Goal: Task Accomplishment & Management: Manage account settings

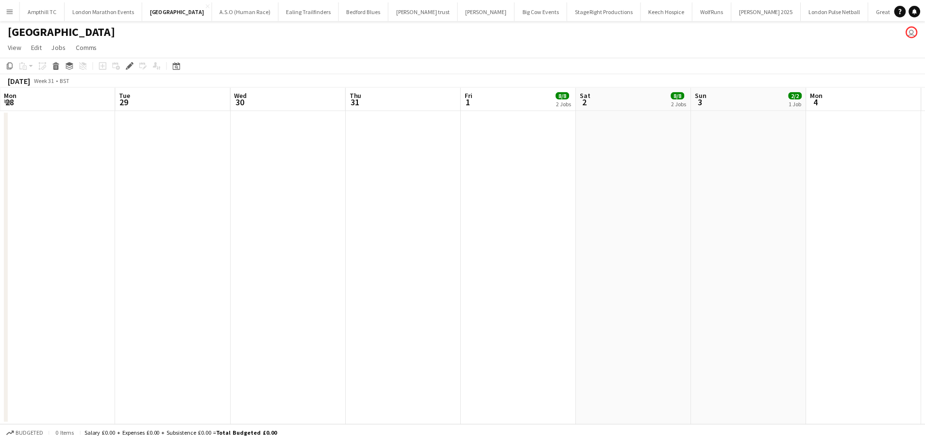
scroll to position [0, 334]
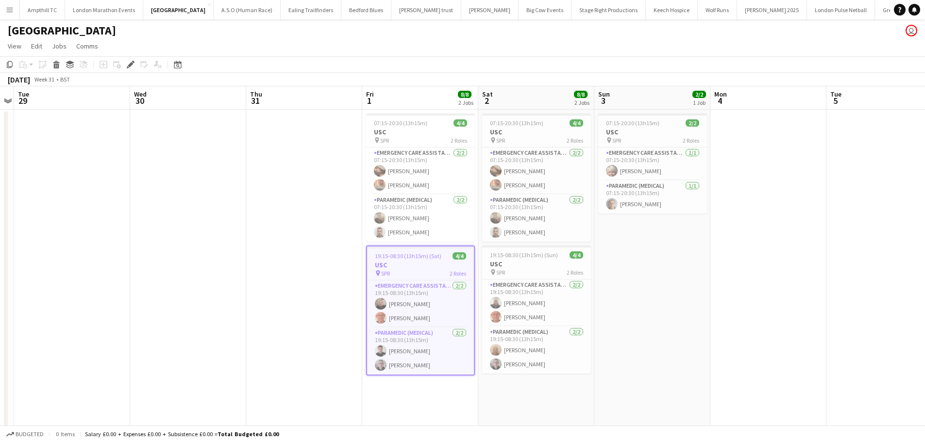
click at [8, 11] on app-icon "Menu" at bounding box center [10, 10] width 8 height 8
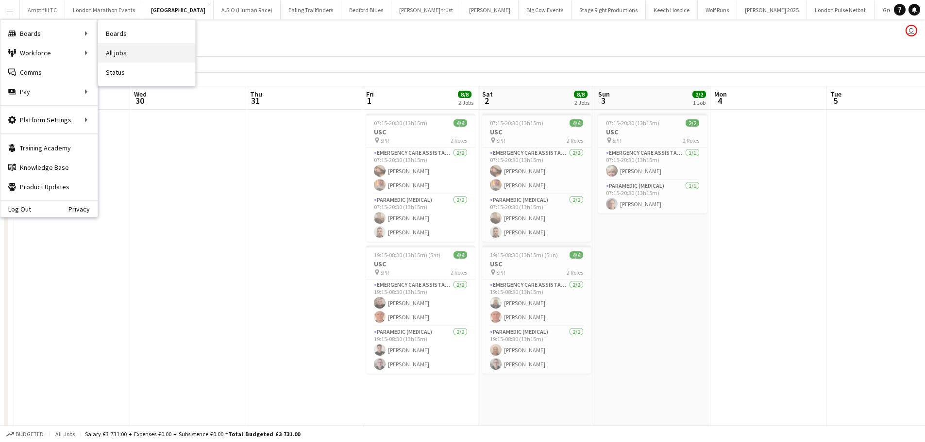
click at [126, 55] on link "All jobs" at bounding box center [146, 52] width 97 height 19
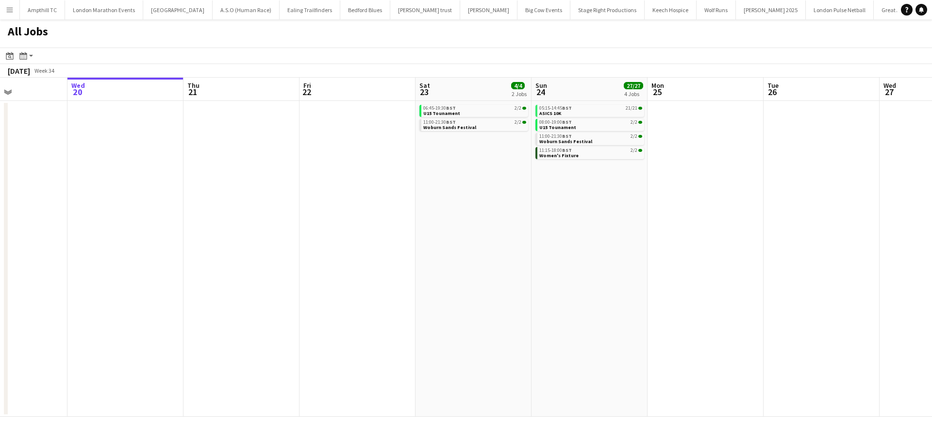
scroll to position [0, 336]
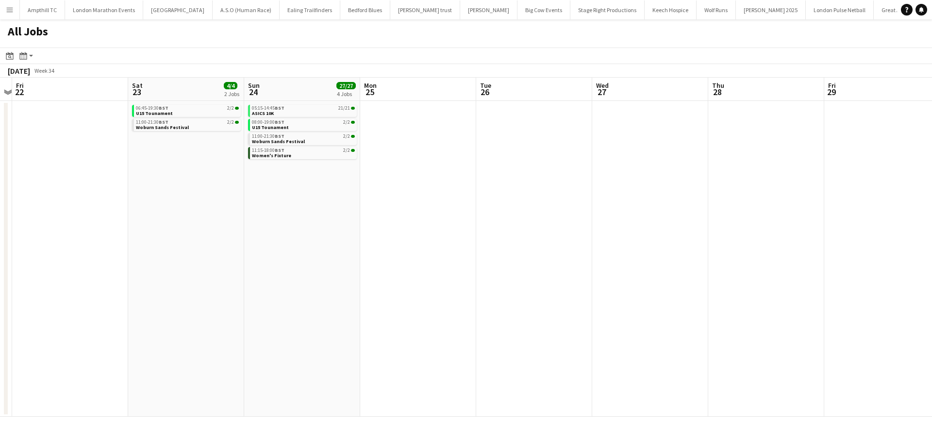
drag, startPoint x: 689, startPoint y: 197, endPoint x: 353, endPoint y: 211, distance: 336.2
click at [353, 211] on app-calendar-viewport "Tue 19 Wed 20 Thu 21 Fri 22 Sat 23 4/4 2 Jobs Sun 24 27/27 4 Jobs Mon 25 Tue 26…" at bounding box center [466, 247] width 932 height 339
click at [204, 113] on link "06:45-19:30 BST 2/2 U15 Tounament" at bounding box center [187, 110] width 103 height 11
click at [203, 128] on link "11:00-21:30 BST 2/2 Woburn Sands Festival" at bounding box center [187, 124] width 103 height 11
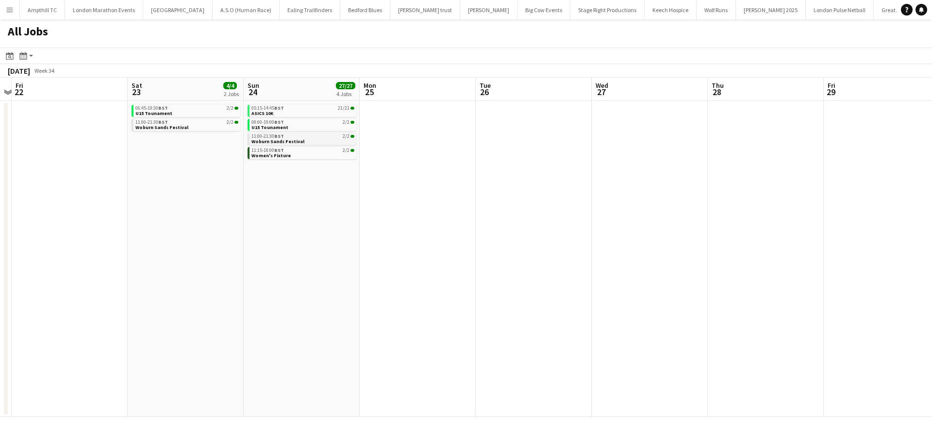
click at [297, 140] on span "Woburn Sands Festival" at bounding box center [277, 141] width 53 height 6
click at [300, 151] on div "11:15-18:00 BST 2/2" at bounding box center [302, 150] width 103 height 5
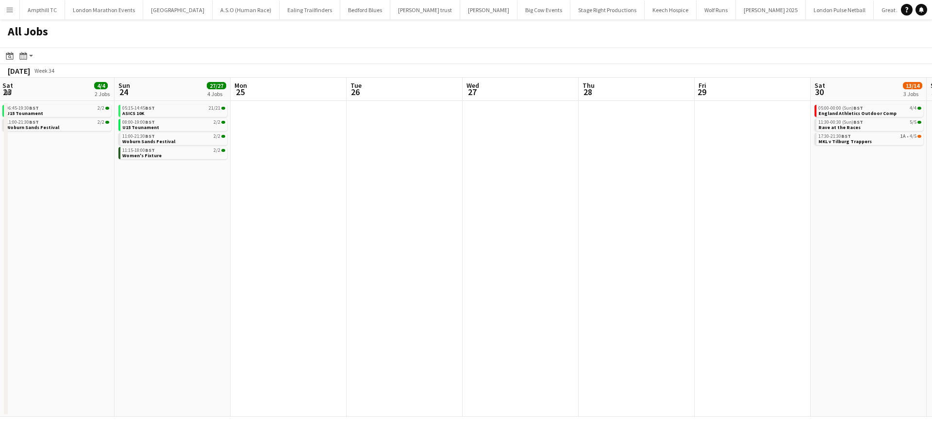
click at [210, 208] on app-all-jobs "All Jobs Date picker AUG 2025 AUG 2025 Monday M Tuesday T Wednesday W Thursday …" at bounding box center [466, 218] width 932 height 398
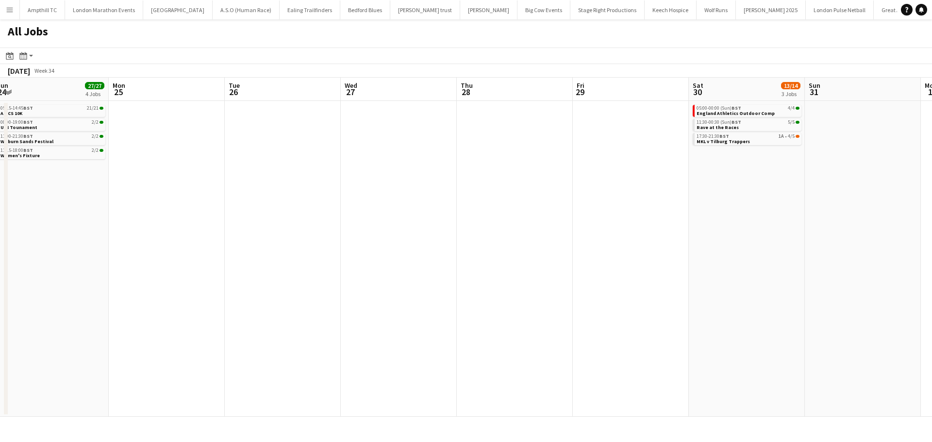
drag, startPoint x: 516, startPoint y: 200, endPoint x: 300, endPoint y: 201, distance: 217.0
click at [321, 201] on app-calendar-viewport "Thu 21 Fri 22 Sat 23 4/4 2 Jobs Sun 24 27/27 4 Jobs Mon 25 Tue 26 Wed 27 Thu 28…" at bounding box center [466, 247] width 932 height 339
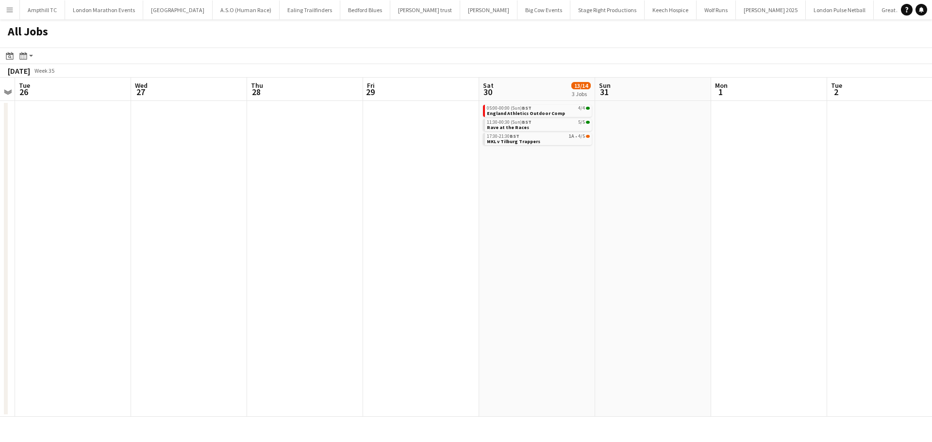
drag, startPoint x: 625, startPoint y: 213, endPoint x: 222, endPoint y: 240, distance: 403.3
click at [225, 240] on app-calendar-viewport "Sat 23 4/4 2 Jobs Sun 24 27/27 4 Jobs Mon 25 Tue 26 Wed 27 Thu 28 Fri 29 Sat 30…" at bounding box center [466, 247] width 932 height 339
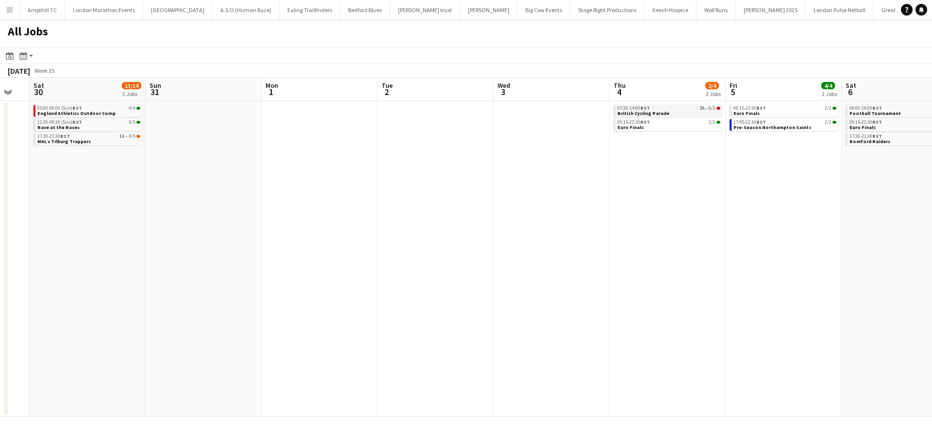
click at [663, 111] on span "British Cycling Parade" at bounding box center [643, 113] width 52 height 6
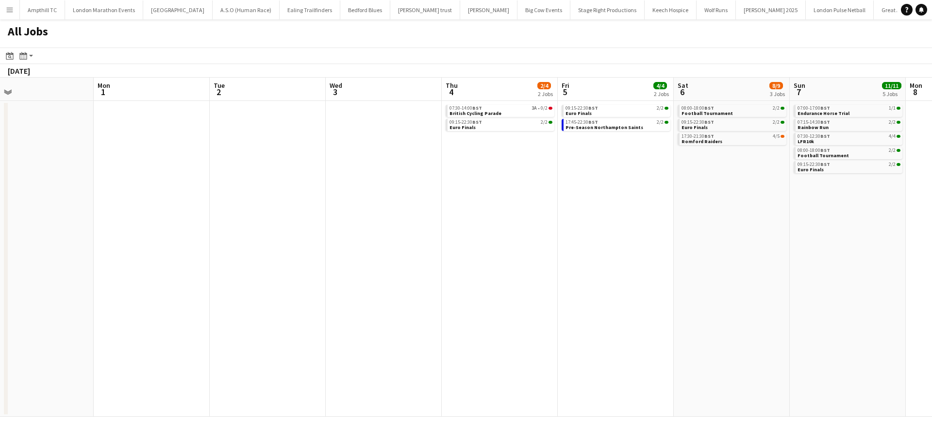
drag, startPoint x: 732, startPoint y: 196, endPoint x: 269, endPoint y: 209, distance: 463.3
click at [273, 209] on app-calendar-viewport "Wed 27 Thu 28 Fri 29 Sat 30 13/14 3 Jobs Sun 31 Mon 1 Tue 2 Wed 3 Thu 4 2/4 2 J…" at bounding box center [466, 247] width 932 height 339
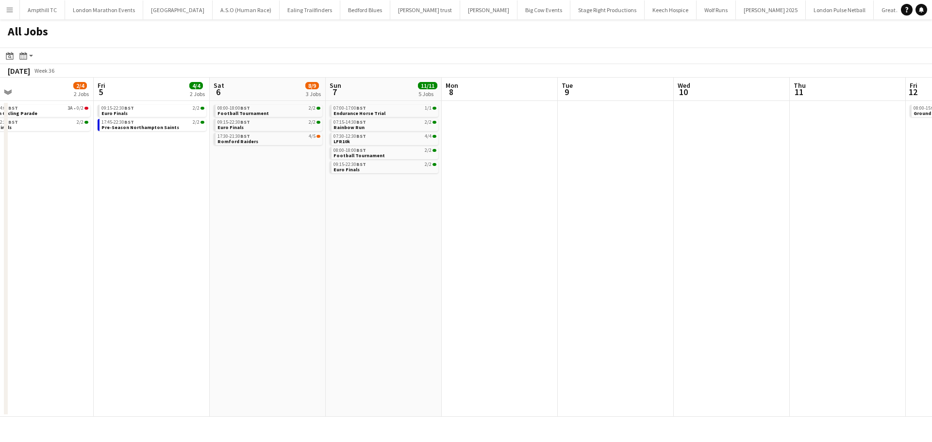
scroll to position [0, 313]
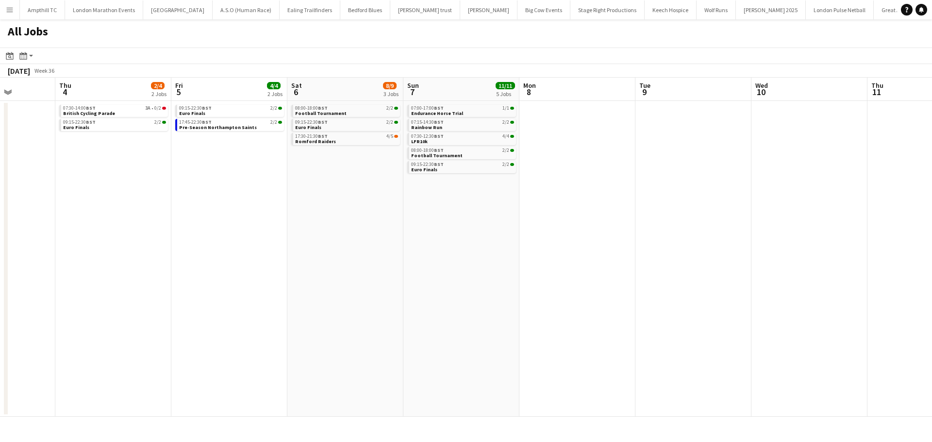
drag, startPoint x: 646, startPoint y: 216, endPoint x: 198, endPoint y: 226, distance: 448.2
click at [205, 226] on app-calendar-viewport "Sun 31 Mon 1 Tue 2 Wed 3 Thu 4 2/4 2 Jobs Fri 5 4/4 2 Jobs Sat 6 8/9 3 Jobs Sun…" at bounding box center [466, 247] width 932 height 339
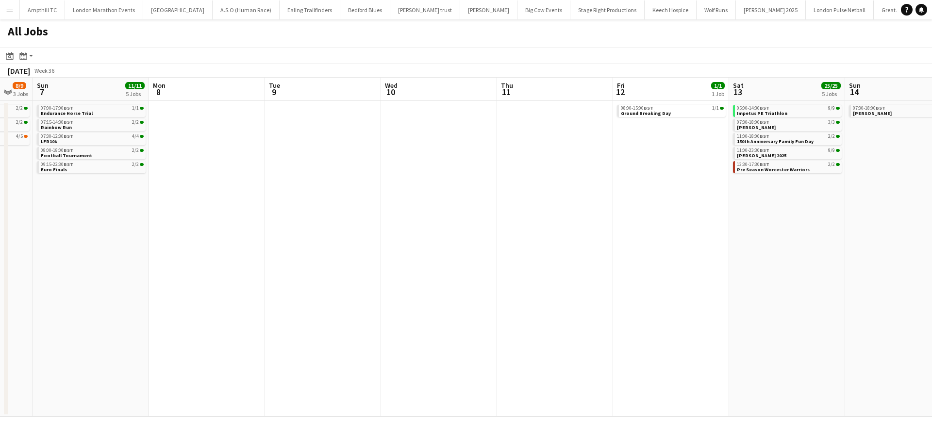
scroll to position [0, 327]
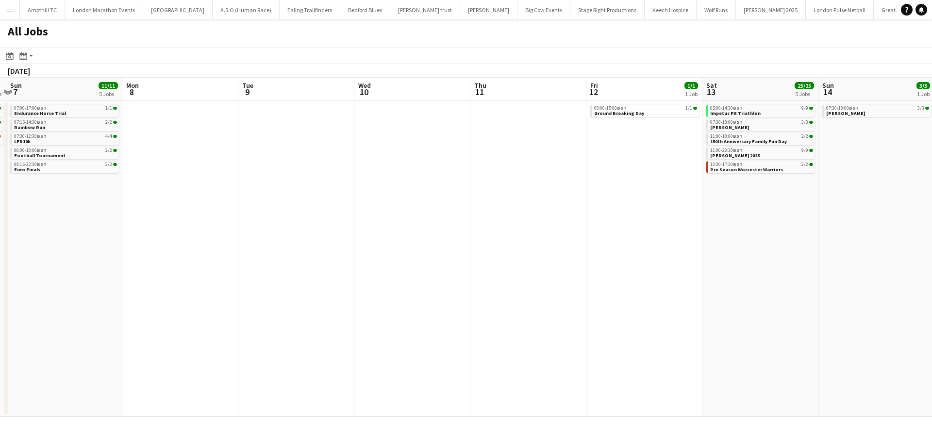
drag, startPoint x: 574, startPoint y: 210, endPoint x: 380, endPoint y: 213, distance: 194.2
click at [382, 213] on app-calendar-viewport "Thu 4 2/4 2 Jobs Fri 5 4/4 2 Jobs Sat 6 8/9 3 Jobs Sun 7 11/11 5 Jobs Mon 8 Tue…" at bounding box center [466, 247] width 932 height 339
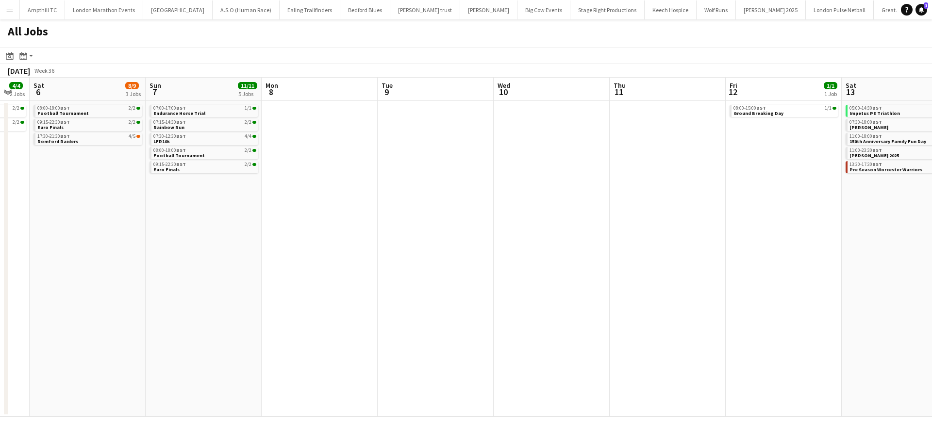
drag, startPoint x: 292, startPoint y: 263, endPoint x: 448, endPoint y: 271, distance: 156.0
click at [673, 263] on app-calendar-viewport "Thu 4 2/4 2 Jobs Fri 5 4/4 2 Jobs Sat 6 8/9 3 Jobs Sun 7 11/11 5 Jobs Mon 8 Tue…" at bounding box center [466, 247] width 932 height 339
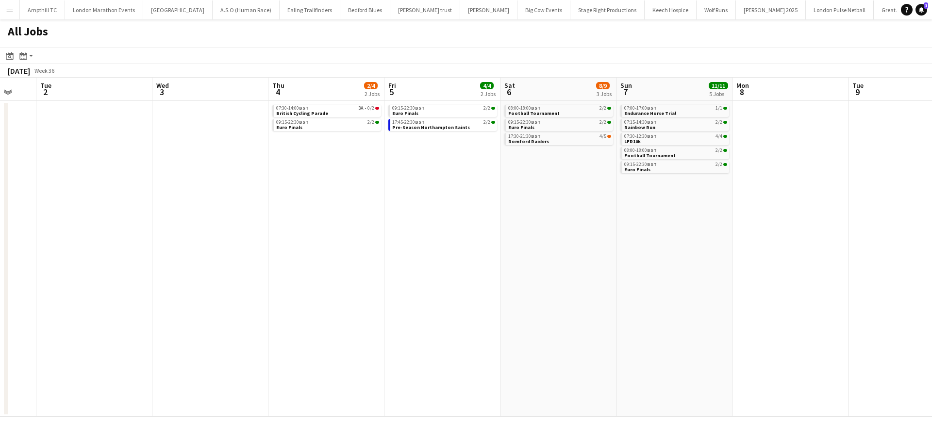
drag, startPoint x: 338, startPoint y: 271, endPoint x: 541, endPoint y: 273, distance: 202.4
click at [719, 273] on app-calendar-viewport "Sun 31 Mon 1 Tue 2 Wed 3 Thu 4 2/4 2 Jobs Fri 5 4/4 2 Jobs Sat 6 8/9 3 Jobs Sun…" at bounding box center [466, 247] width 932 height 339
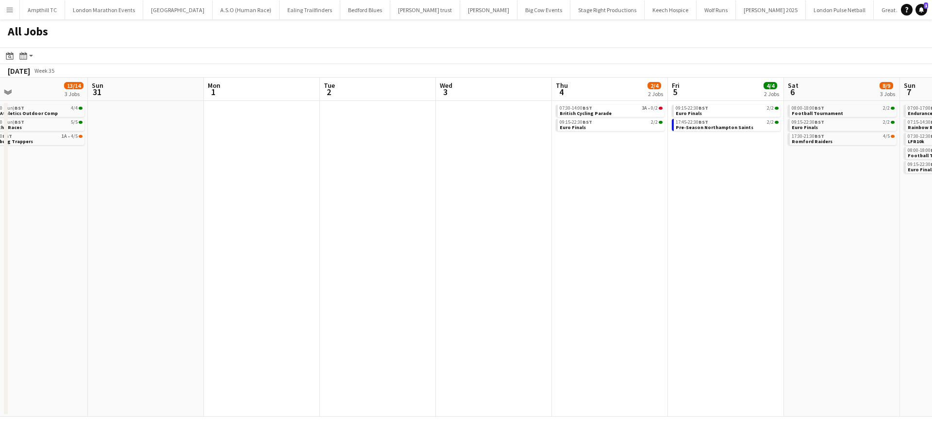
drag, startPoint x: 337, startPoint y: 273, endPoint x: 368, endPoint y: 284, distance: 33.5
click at [697, 278] on app-calendar-viewport "Thu 28 Fri 29 Sat 30 13/14 3 Jobs Sun 31 Mon 1 Tue 2 Wed 3 Thu 4 2/4 2 Jobs Fri…" at bounding box center [466, 247] width 932 height 339
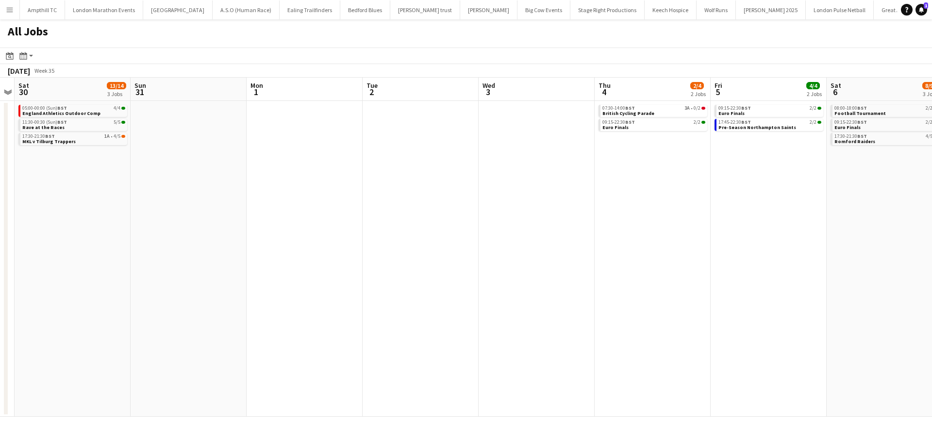
drag, startPoint x: 325, startPoint y: 285, endPoint x: 538, endPoint y: 291, distance: 212.7
click at [592, 287] on app-calendar-viewport "Thu 28 Fri 29 Sat 30 13/14 3 Jobs Sun 31 Mon 1 Tue 2 Wed 3 Thu 4 2/4 2 Jobs Fri…" at bounding box center [466, 247] width 932 height 339
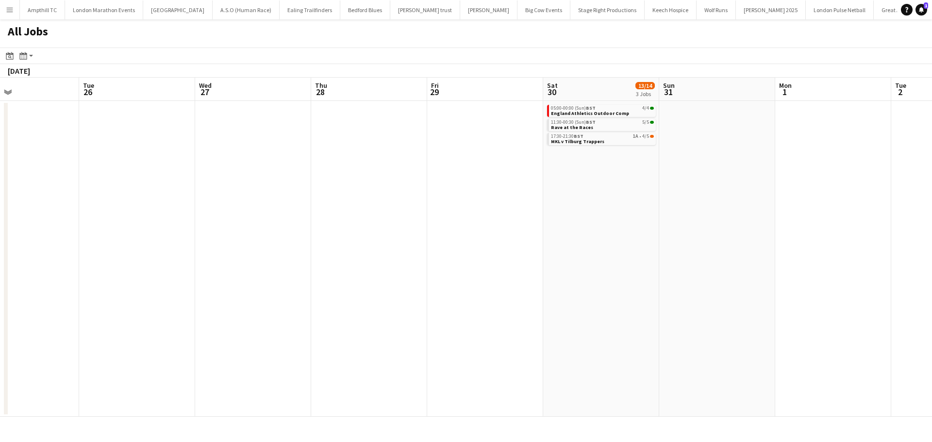
drag, startPoint x: 231, startPoint y: 291, endPoint x: 562, endPoint y: 292, distance: 331.5
click at [562, 292] on app-calendar-viewport "Sat 23 4/4 2 Jobs Sun 24 27/27 4 Jobs Mon 25 Tue 26 Wed 27 Thu 28 Fri 29 Sat 30…" at bounding box center [466, 247] width 932 height 339
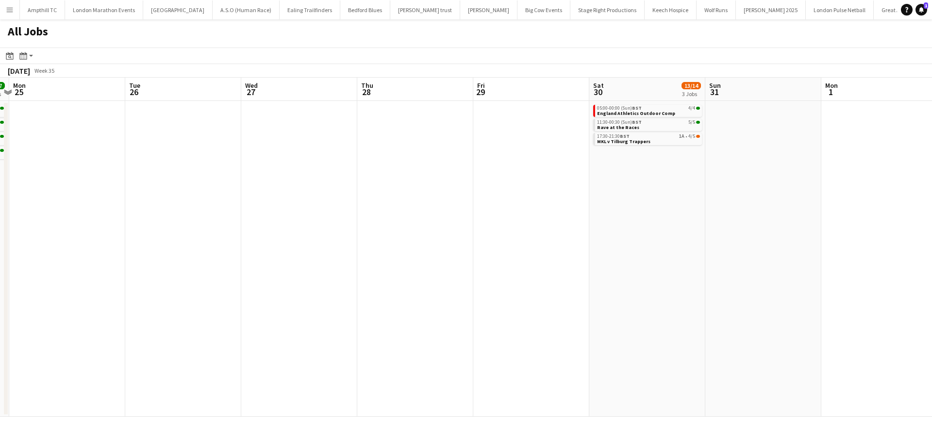
drag, startPoint x: 332, startPoint y: 292, endPoint x: 366, endPoint y: 292, distance: 33.5
click at [380, 292] on app-calendar-viewport "Sat 23 4/4 2 Jobs Sun 24 27/27 4 Jobs Mon 25 Tue 26 Wed 27 Thu 28 Fri 29 Sat 30…" at bounding box center [466, 247] width 932 height 339
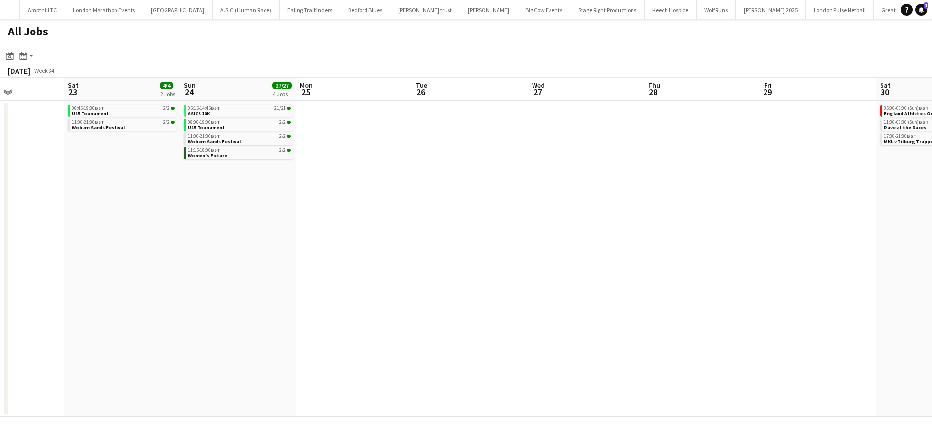
drag, startPoint x: 211, startPoint y: 290, endPoint x: 341, endPoint y: 291, distance: 130.1
click at [478, 290] on app-calendar-viewport "Thu 21 Fri 22 Sat 23 4/4 2 Jobs Sun 24 27/27 4 Jobs Mon 25 Tue 26 Wed 27 Thu 28…" at bounding box center [466, 247] width 932 height 339
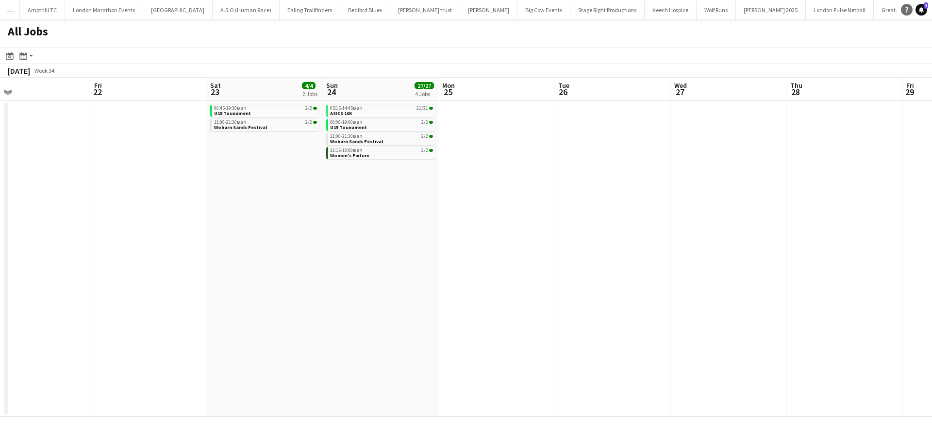
click at [920, 7] on icon "Notifications" at bounding box center [921, 10] width 6 height 6
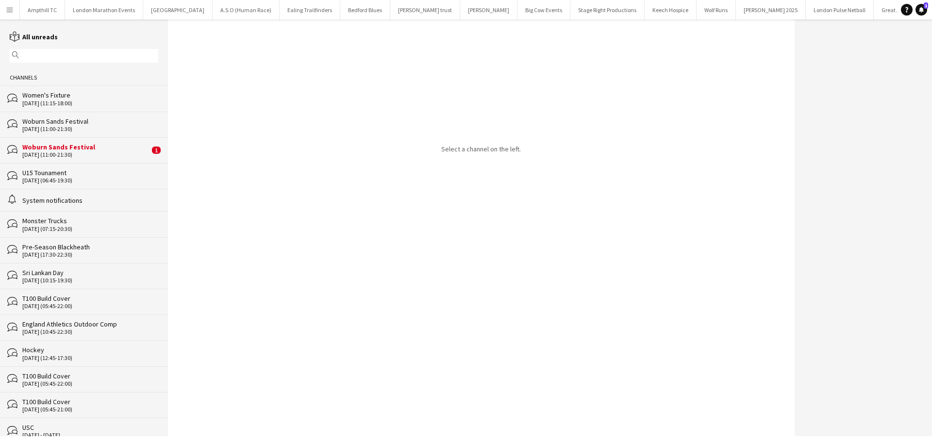
click at [125, 151] on div "23-08-2025 (11:00-21:30)" at bounding box center [85, 154] width 127 height 7
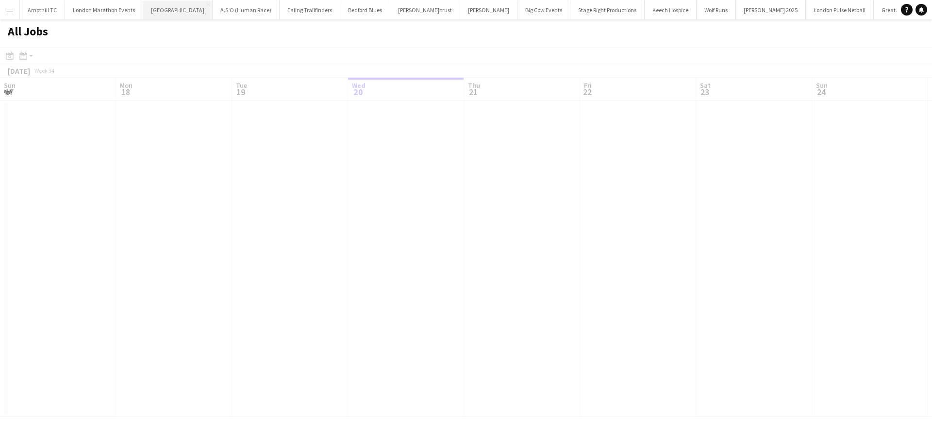
scroll to position [0, 232]
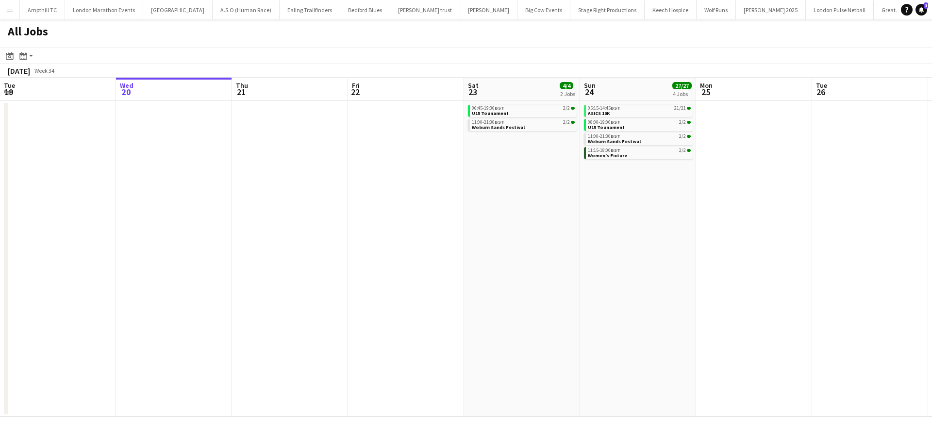
click at [10, 13] on app-icon "Menu" at bounding box center [10, 10] width 8 height 8
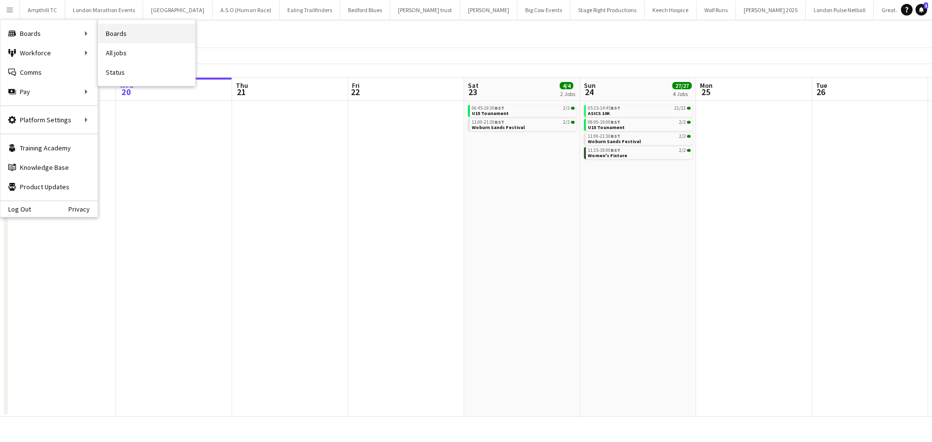
click at [139, 32] on link "Boards" at bounding box center [146, 33] width 97 height 19
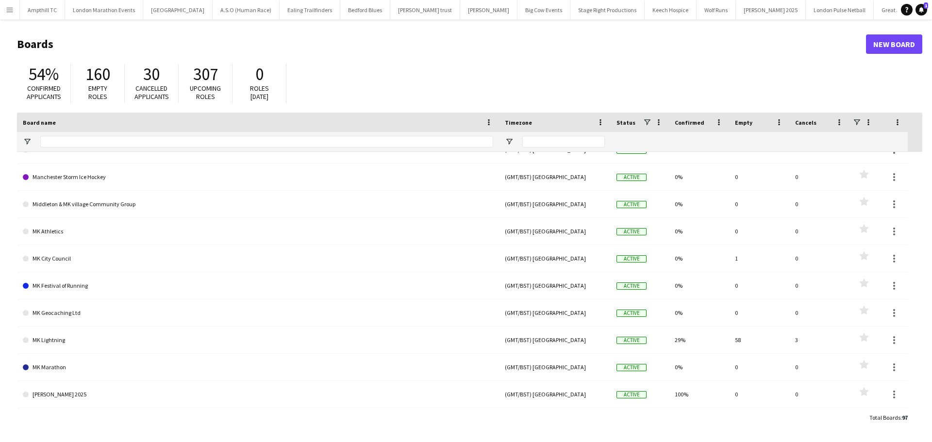
scroll to position [1650, 0]
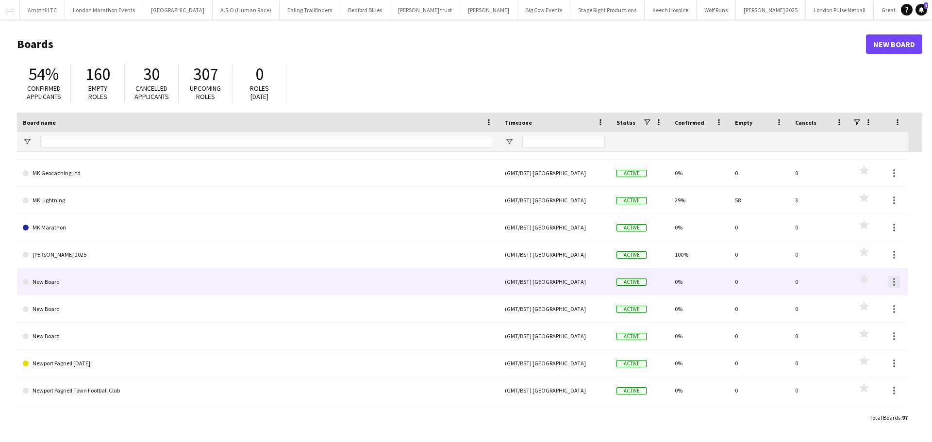
click at [890, 283] on div at bounding box center [894, 282] width 12 height 12
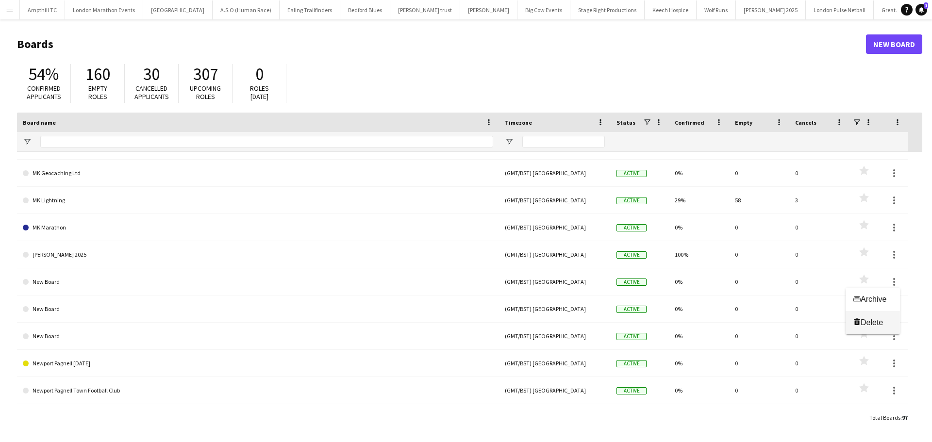
click at [878, 320] on span "Delete" at bounding box center [872, 322] width 22 height 8
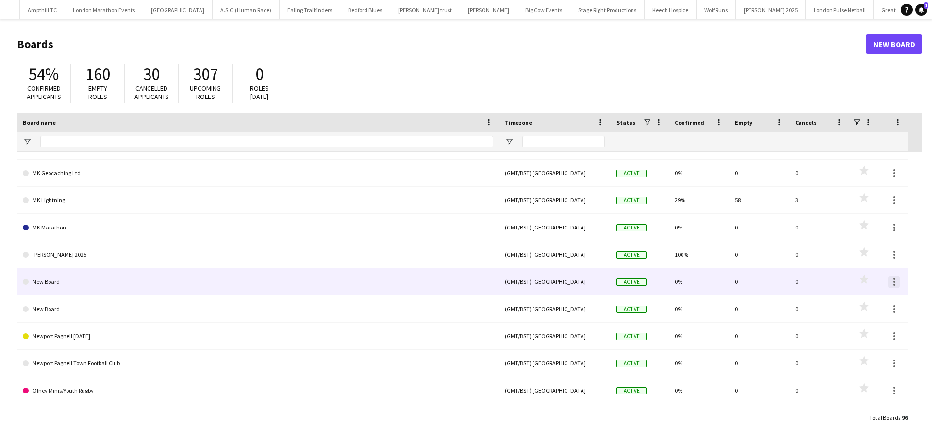
click at [895, 283] on div at bounding box center [894, 282] width 2 height 2
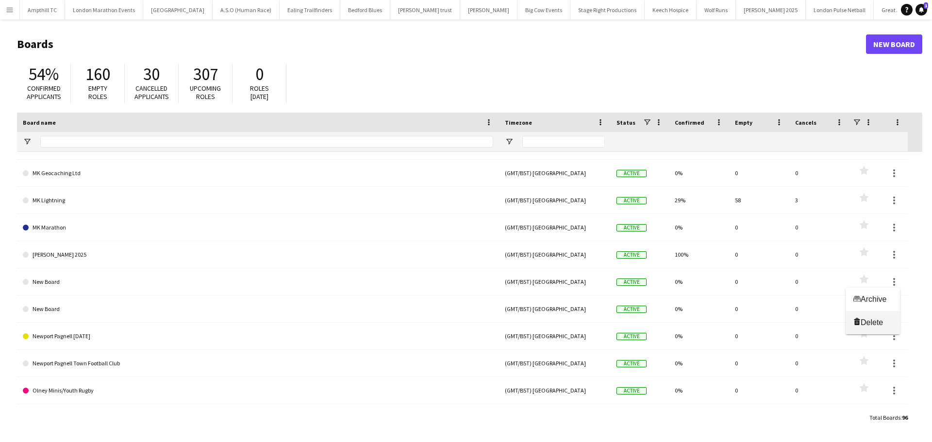
click at [880, 320] on span "Delete" at bounding box center [872, 322] width 22 height 8
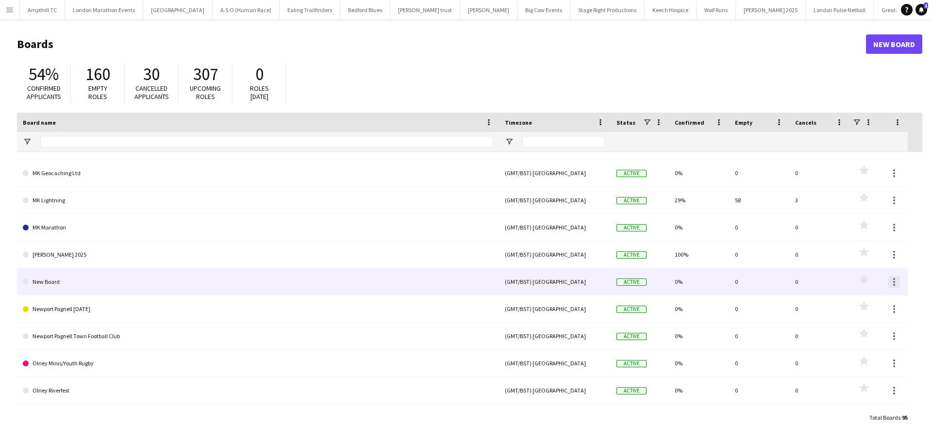
click at [892, 286] on div at bounding box center [894, 282] width 12 height 12
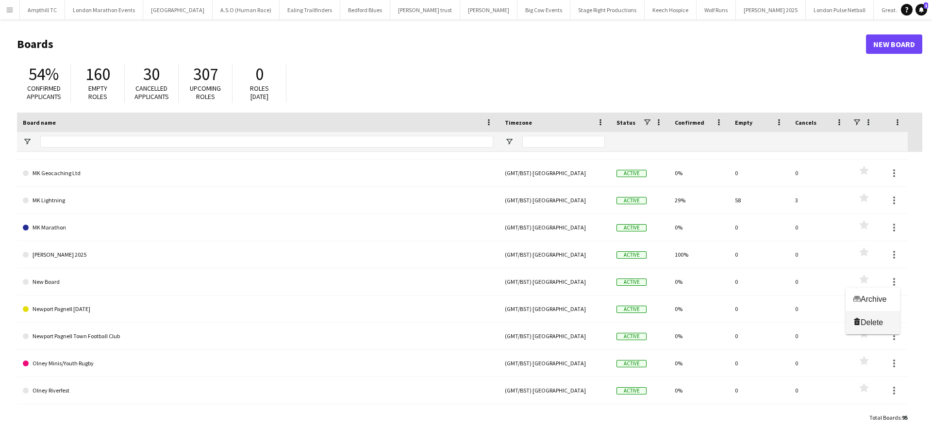
click at [887, 324] on span "Delete Delete" at bounding box center [872, 322] width 39 height 9
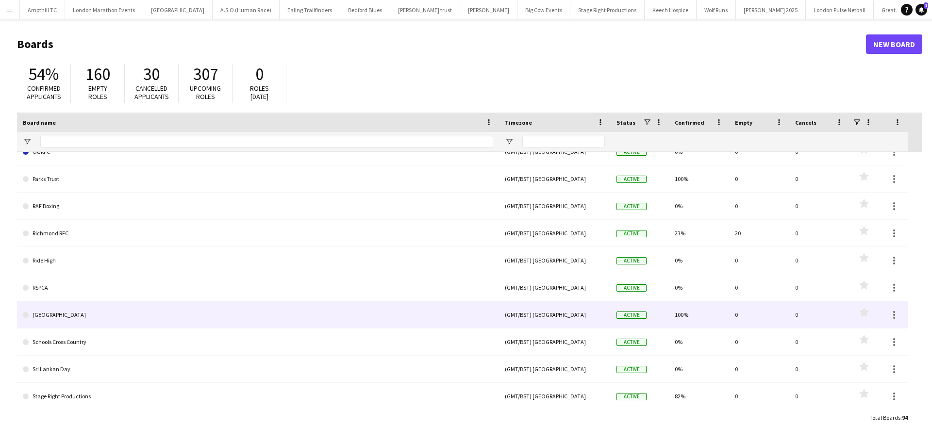
scroll to position [1893, 0]
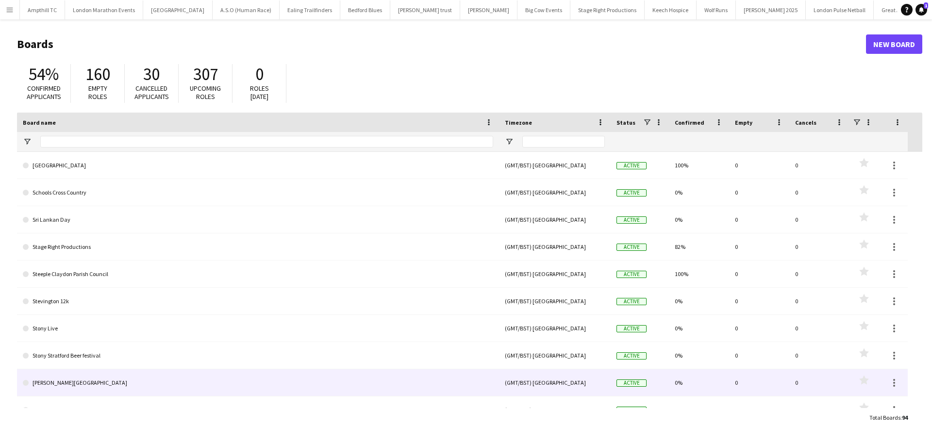
click at [56, 378] on link "[PERSON_NAME][GEOGRAPHIC_DATA]" at bounding box center [258, 382] width 470 height 27
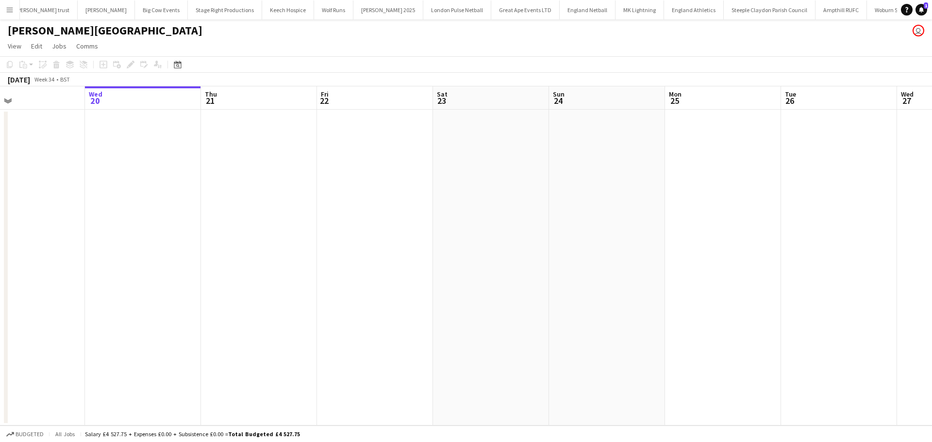
drag, startPoint x: 752, startPoint y: 168, endPoint x: 843, endPoint y: 184, distance: 92.1
click at [842, 184] on app-calendar-viewport "Sun 17 1/1 1 Job Mon 18 Tue 19 Wed 20 Thu 21 Fri 22 Sat 23 Sun 24 Mon 25 Tue 26…" at bounding box center [466, 255] width 932 height 339
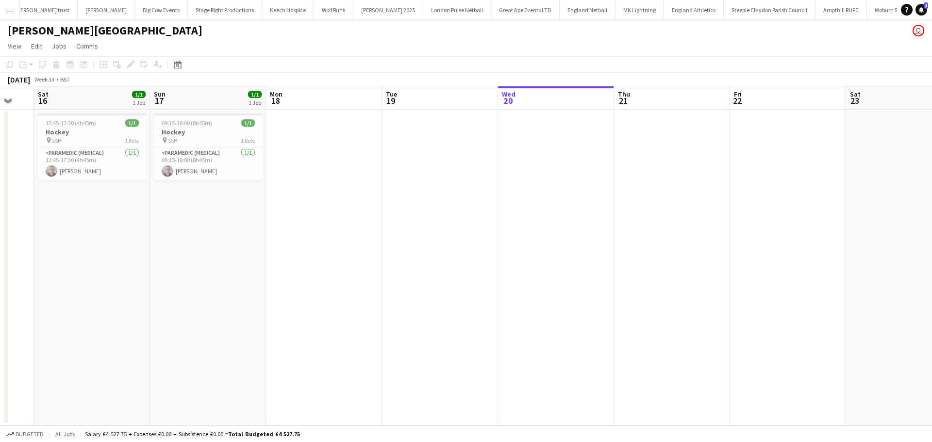
scroll to position [0, 197]
drag, startPoint x: 380, startPoint y: 194, endPoint x: 673, endPoint y: 193, distance: 293.2
click at [673, 193] on app-calendar-viewport "Thu 14 Fri 15 Sat 16 1/1 1 Job Sun 17 1/1 1 Job Mon 18 Tue 19 Wed 20 Thu 21 Fri…" at bounding box center [466, 255] width 932 height 339
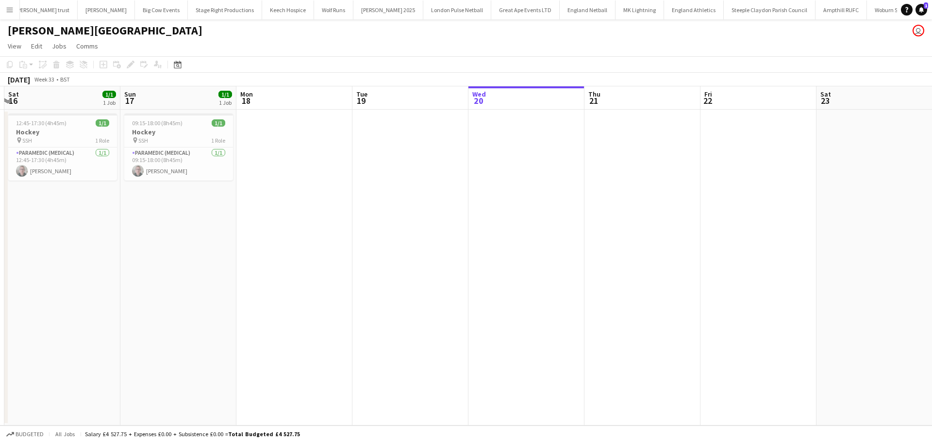
scroll to position [0, 238]
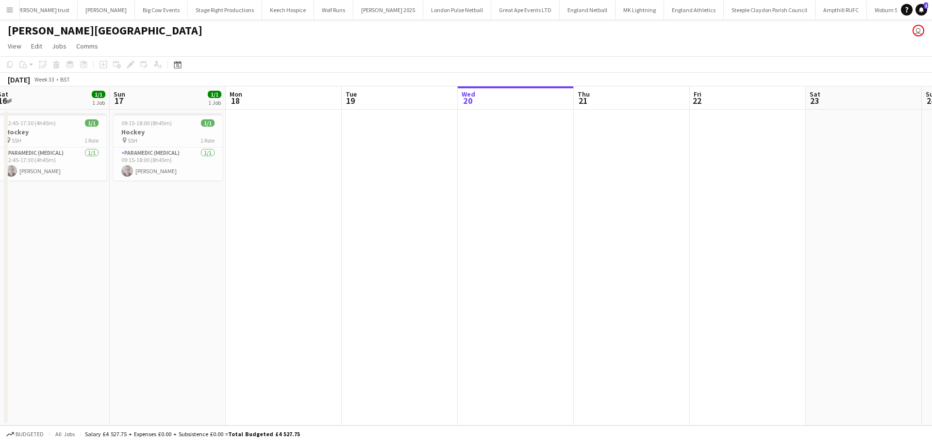
drag, startPoint x: 533, startPoint y: 185, endPoint x: 491, endPoint y: 194, distance: 42.2
click at [491, 194] on app-calendar-viewport "Thu 14 Fri 15 Sat 16 1/1 1 Job Sun 17 1/1 1 Job Mon 18 Tue 19 Wed 20 Thu 21 Fri…" at bounding box center [466, 255] width 932 height 339
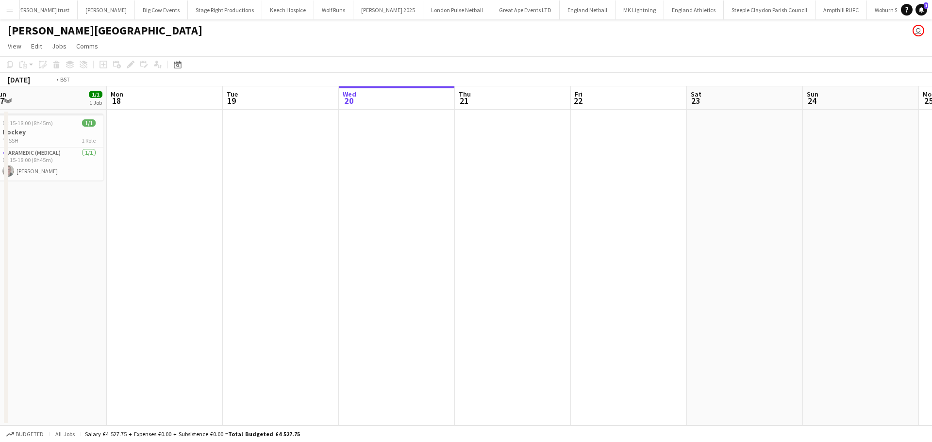
drag, startPoint x: 555, startPoint y: 182, endPoint x: 318, endPoint y: 231, distance: 242.0
click at [318, 231] on app-calendar-viewport "Thu 14 Fri 15 Sat 16 1/1 1 Job Sun 17 1/1 1 Job Mon 18 Tue 19 Wed 20 Thu 21 Fri…" at bounding box center [466, 255] width 932 height 339
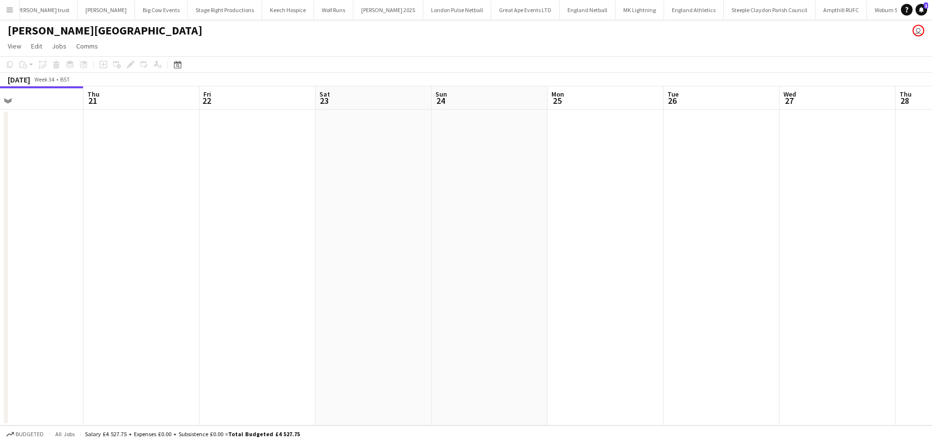
drag, startPoint x: 444, startPoint y: 233, endPoint x: 190, endPoint y: 223, distance: 254.6
click at [166, 234] on app-calendar-viewport "Sun 17 1/1 1 Job Mon 18 Tue 19 Wed 20 Thu 21 Fri 22 Sat 23 Sun 24 Mon 25 Tue 26…" at bounding box center [466, 255] width 932 height 339
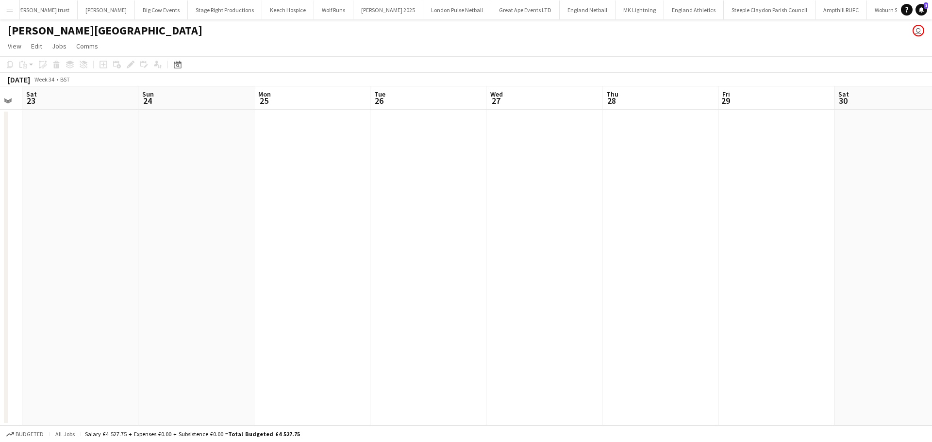
drag, startPoint x: 440, startPoint y: 216, endPoint x: 256, endPoint y: 215, distance: 184.0
click at [243, 218] on app-calendar-viewport "Wed 20 Thu 21 Fri 22 Sat 23 Sun 24 Mon 25 Tue 26 Wed 27 Thu 28 Fri 29 Sat 30 Su…" at bounding box center [466, 255] width 932 height 339
drag, startPoint x: 566, startPoint y: 206, endPoint x: 432, endPoint y: 206, distance: 133.5
click at [432, 206] on app-calendar-viewport "Sun 24 Mon 25 Tue 26 Wed 27 Thu 28 Fri 29 Sat 30 Sun 31 Mon 1 Tue 2 Wed 3 Thu 4…" at bounding box center [466, 255] width 932 height 339
drag, startPoint x: 583, startPoint y: 191, endPoint x: 450, endPoint y: 197, distance: 133.1
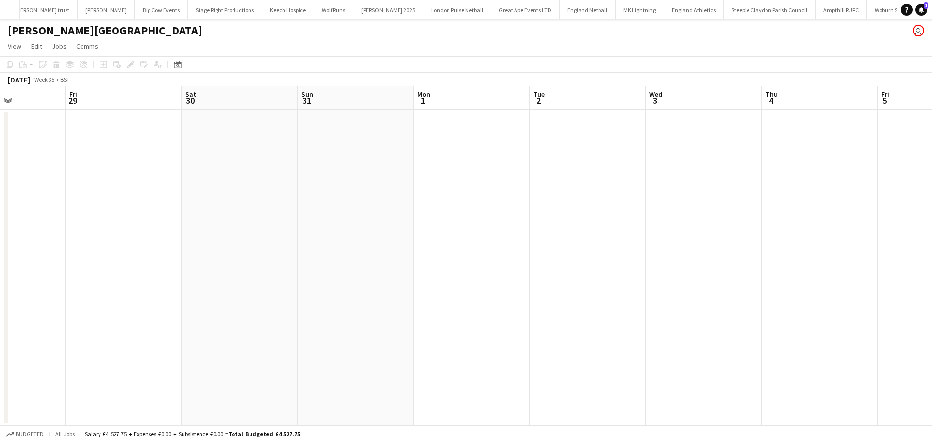
click at [449, 197] on app-calendar-viewport "Tue 26 Wed 27 Thu 28 Fri 29 Sat 30 Sun 31 Mon 1 Tue 2 Wed 3 Thu 4 Fri 5 Sat 6 S…" at bounding box center [466, 255] width 932 height 339
click at [799, 127] on app-date-cell at bounding box center [819, 268] width 116 height 316
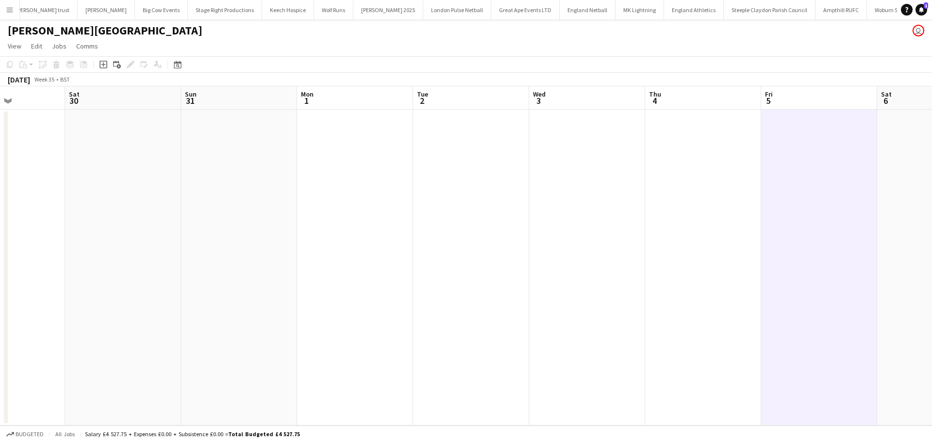
click at [799, 127] on app-date-cell at bounding box center [819, 268] width 116 height 316
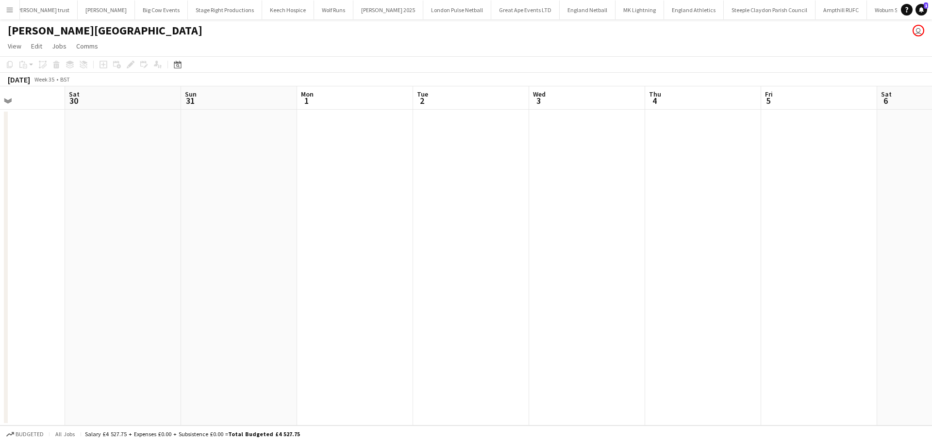
click at [799, 127] on app-date-cell at bounding box center [819, 268] width 116 height 316
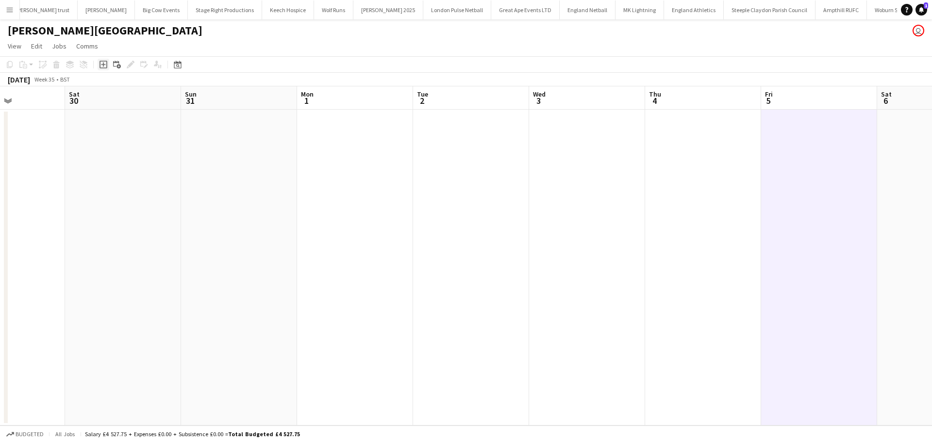
click at [103, 67] on icon "Add job" at bounding box center [104, 65] width 8 height 8
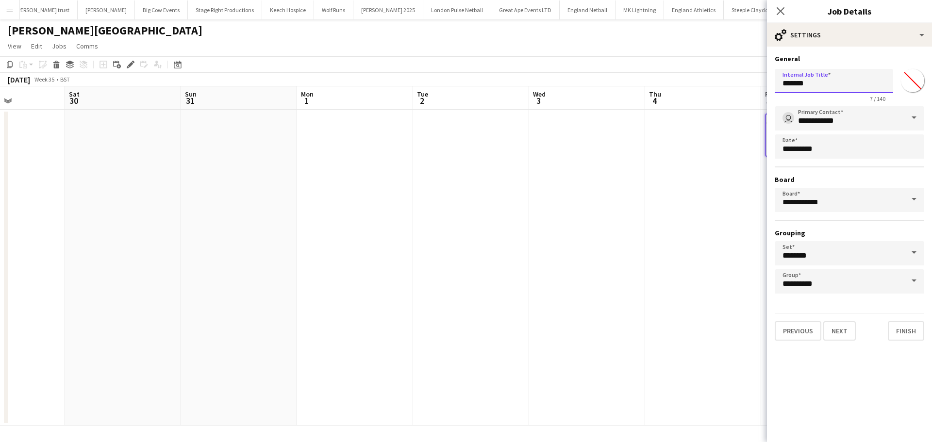
drag, startPoint x: 826, startPoint y: 89, endPoint x: 747, endPoint y: 88, distance: 79.1
click at [747, 88] on body "Menu Boards Boards Boards All jobs Status Workforce Workforce My Workforce Recr…" at bounding box center [466, 221] width 932 height 442
type input "**********"
click at [848, 327] on button "Next" at bounding box center [839, 330] width 33 height 19
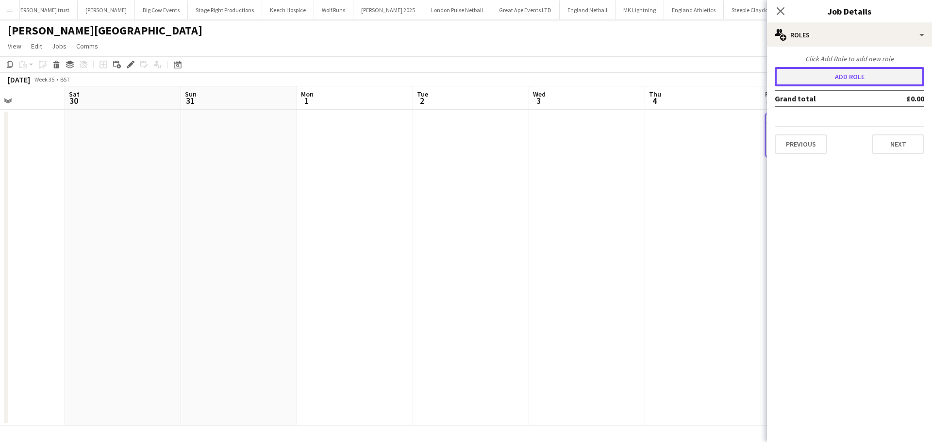
click at [859, 67] on button "Add role" at bounding box center [850, 76] width 150 height 19
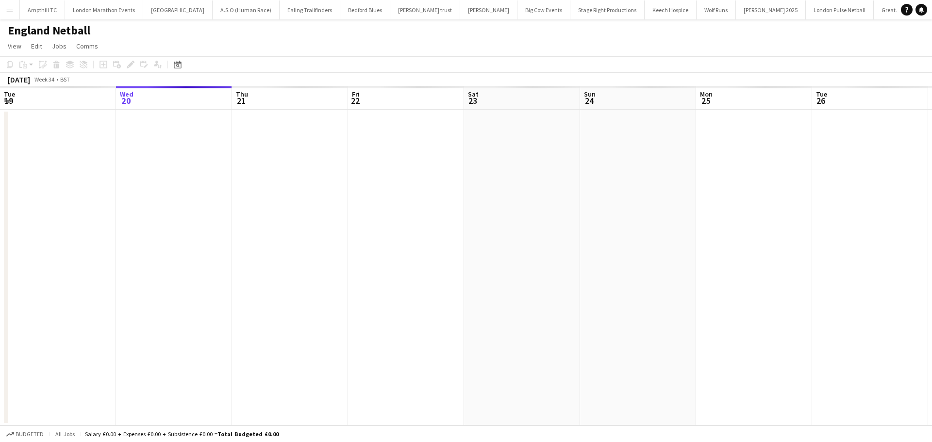
scroll to position [0, 334]
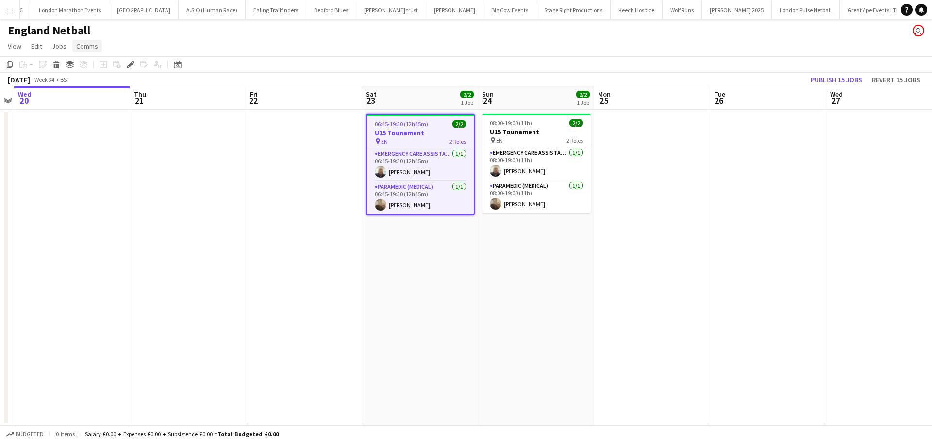
click at [83, 47] on span "Comms" at bounding box center [87, 46] width 22 height 9
click at [96, 92] on span "Create chat" at bounding box center [97, 87] width 34 height 9
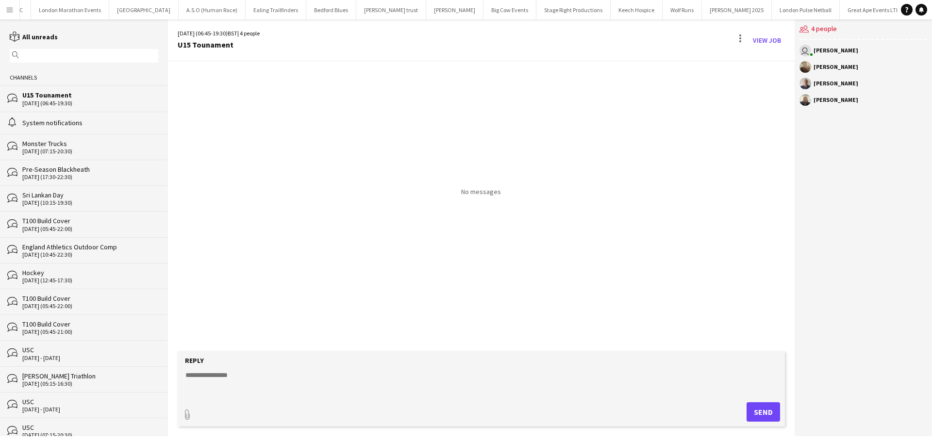
click at [258, 377] on textarea at bounding box center [483, 382] width 598 height 25
type textarea "**********"
click at [759, 412] on button "Send" at bounding box center [766, 411] width 33 height 19
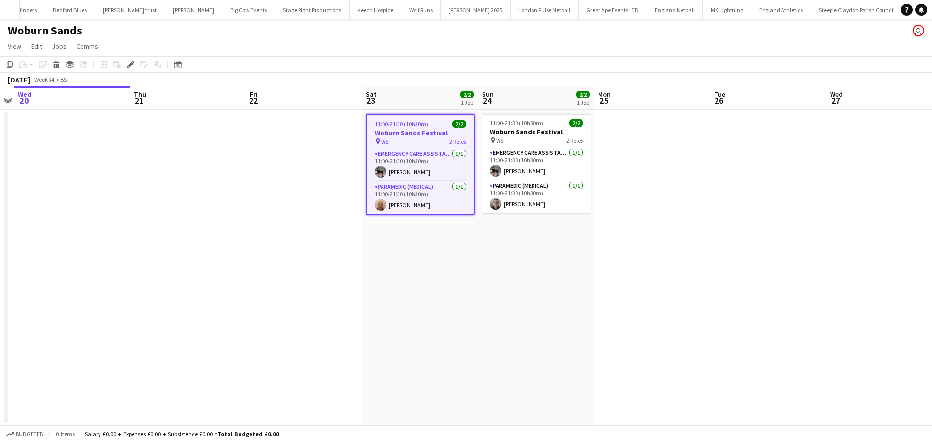
scroll to position [0, 333]
click at [83, 48] on span "Comms" at bounding box center [87, 46] width 22 height 9
click at [92, 84] on span "Create chat" at bounding box center [97, 87] width 34 height 9
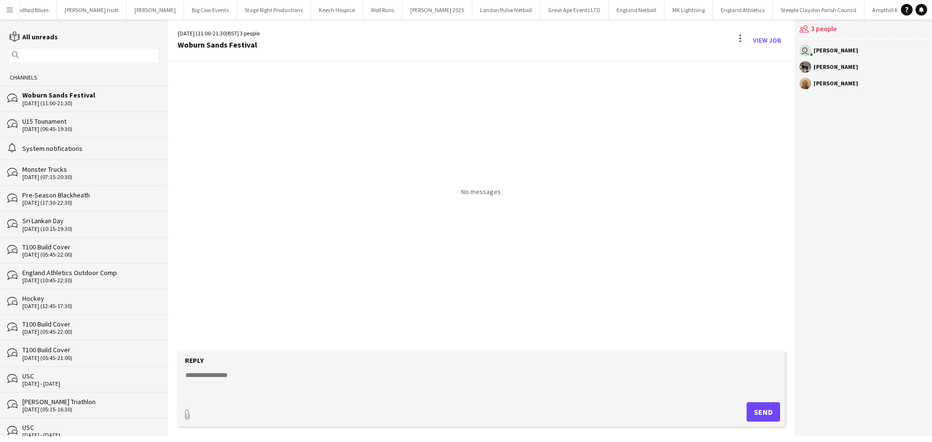
click at [271, 386] on textarea at bounding box center [483, 382] width 598 height 25
type textarea "**********"
click at [766, 414] on button "Send" at bounding box center [763, 411] width 33 height 19
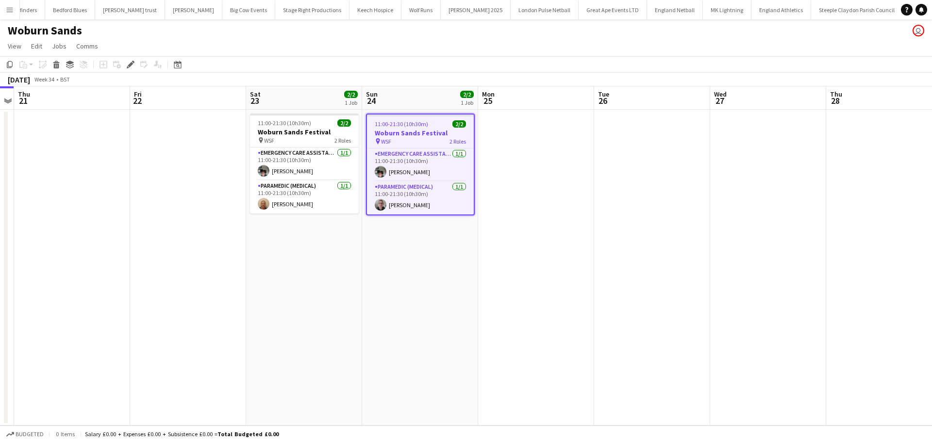
scroll to position [0, 333]
click at [84, 51] on link "Comms" at bounding box center [87, 46] width 30 height 13
click at [122, 87] on link "Create chat" at bounding box center [112, 87] width 81 height 20
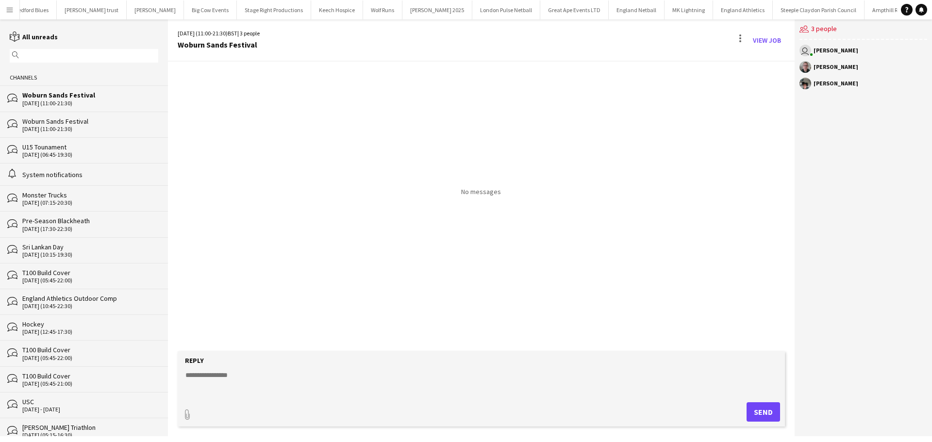
click at [290, 378] on textarea at bounding box center [483, 382] width 598 height 25
type textarea "**********"
click at [764, 420] on button "Send" at bounding box center [763, 411] width 33 height 19
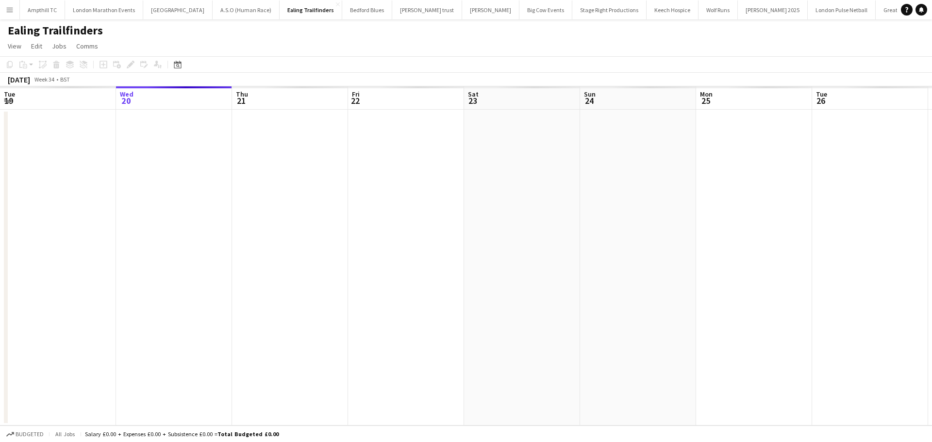
scroll to position [0, 334]
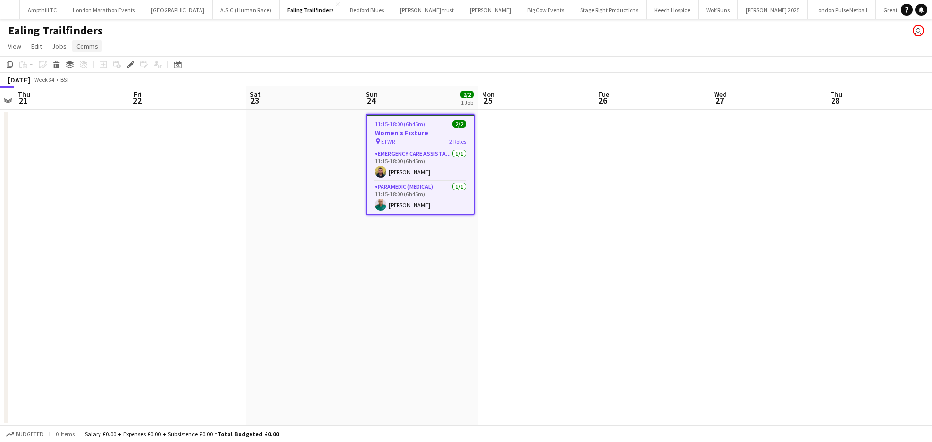
click at [93, 48] on span "Comms" at bounding box center [87, 46] width 22 height 9
click at [140, 90] on link "Create chat" at bounding box center [112, 87] width 81 height 20
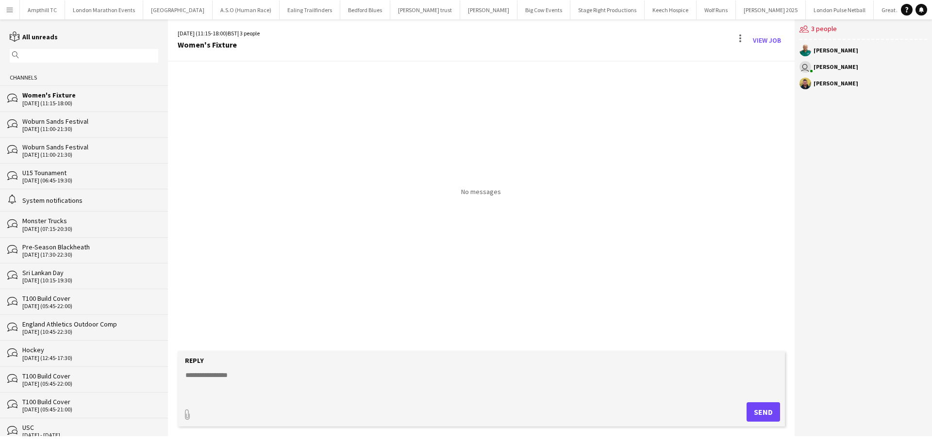
click at [298, 368] on form "Reply paperclip Send" at bounding box center [481, 388] width 607 height 75
click at [239, 383] on textarea at bounding box center [483, 382] width 598 height 25
type textarea "**********"
click at [768, 414] on button "Send" at bounding box center [763, 411] width 33 height 19
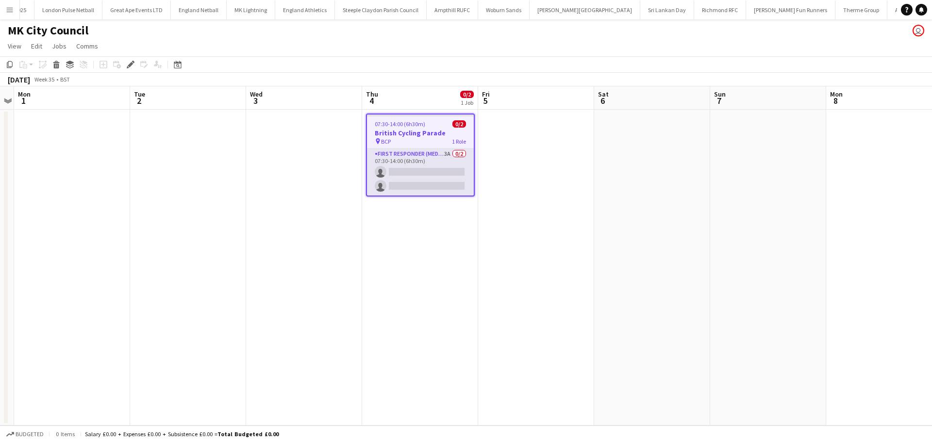
scroll to position [0, 821]
click at [424, 135] on h3 "British Cycling Parade" at bounding box center [420, 133] width 107 height 9
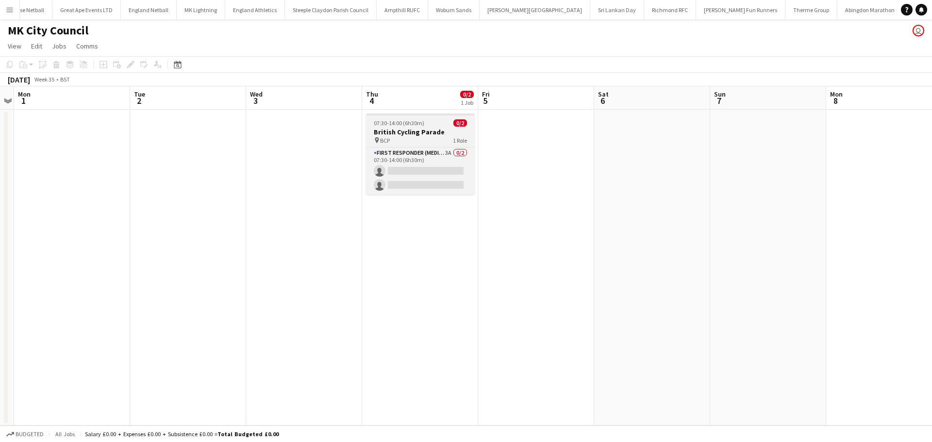
click at [431, 133] on h3 "British Cycling Parade" at bounding box center [420, 132] width 109 height 9
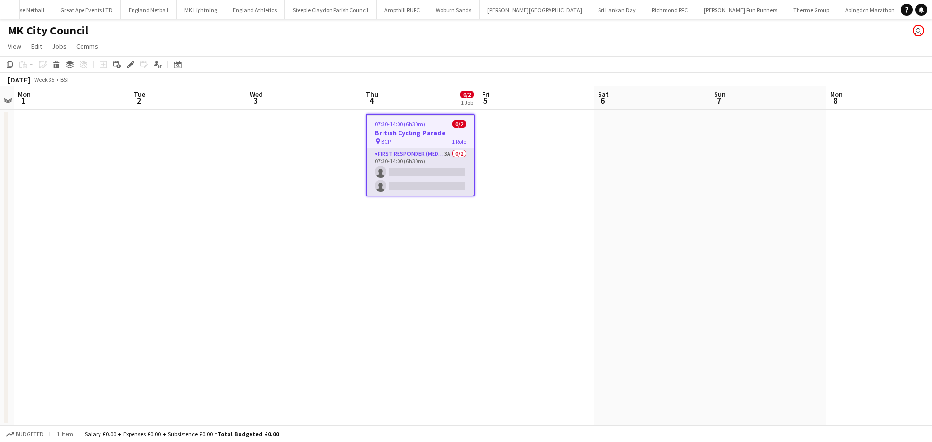
drag, startPoint x: 441, startPoint y: 165, endPoint x: 747, endPoint y: 116, distance: 309.2
click at [441, 164] on app-card-role "First Responder (Medical) 3A 0/2 07:30-14:00 (6h30m) single-neutral-actions sin…" at bounding box center [420, 172] width 107 height 47
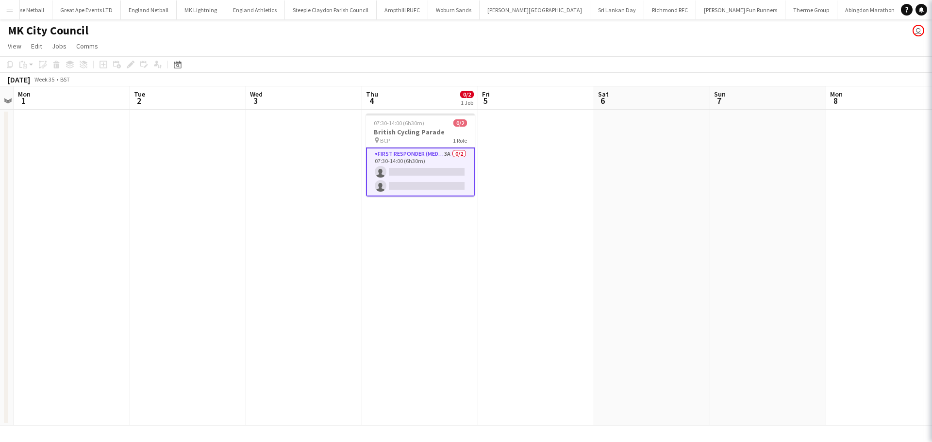
scroll to position [0, 334]
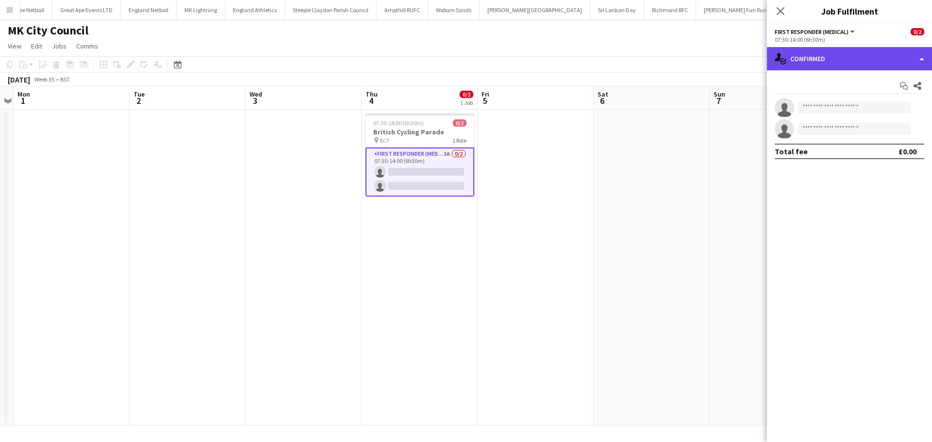
click at [834, 54] on div "single-neutral-actions-check-2 Confirmed" at bounding box center [849, 58] width 165 height 23
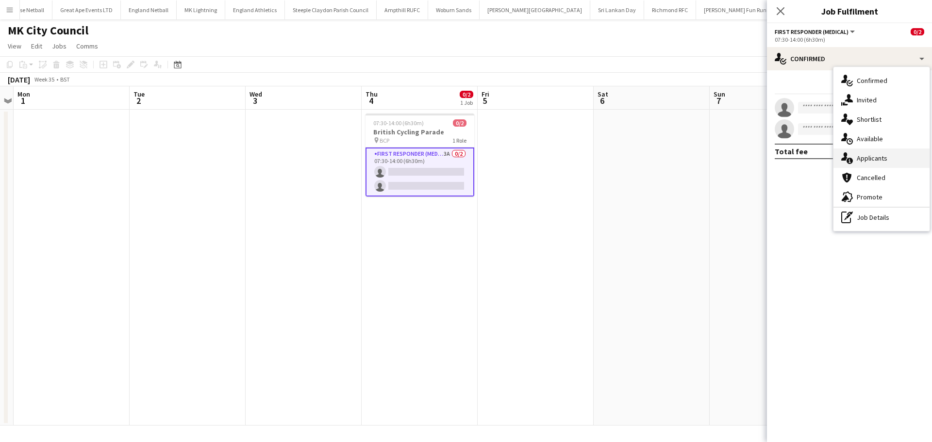
click at [873, 160] on div "single-neutral-actions-information Applicants" at bounding box center [881, 158] width 96 height 19
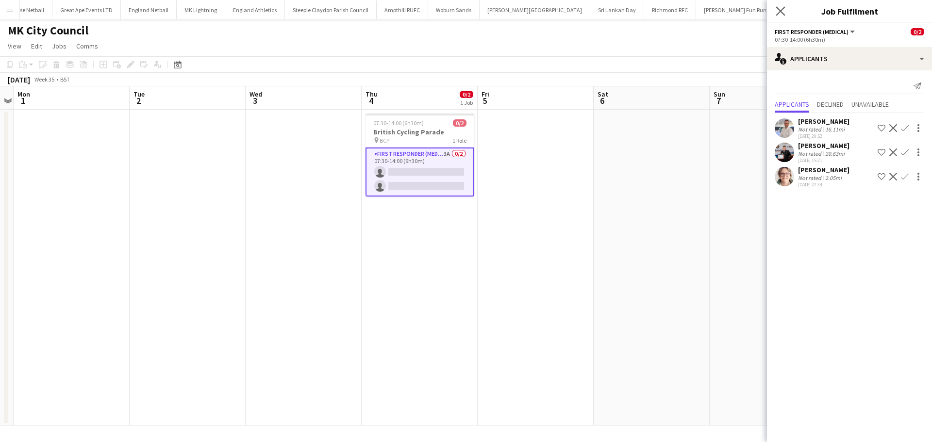
click at [779, 16] on app-icon "Close pop-in" at bounding box center [781, 11] width 14 height 14
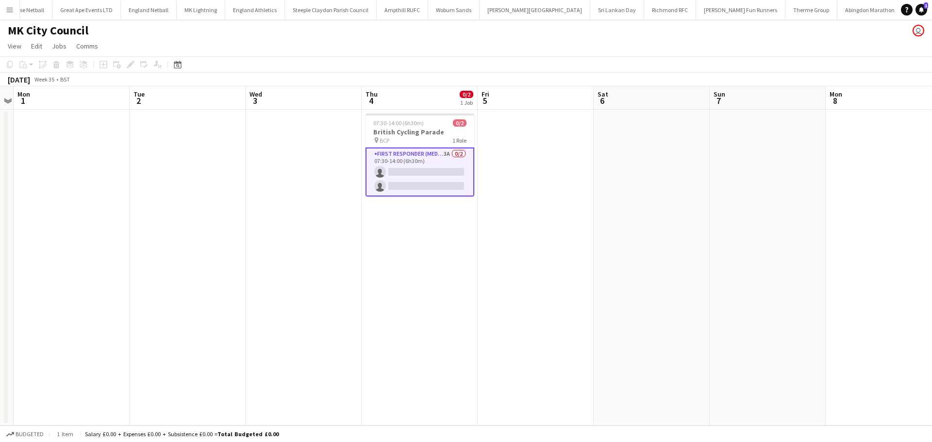
click at [13, 9] on app-icon "Menu" at bounding box center [10, 10] width 8 height 8
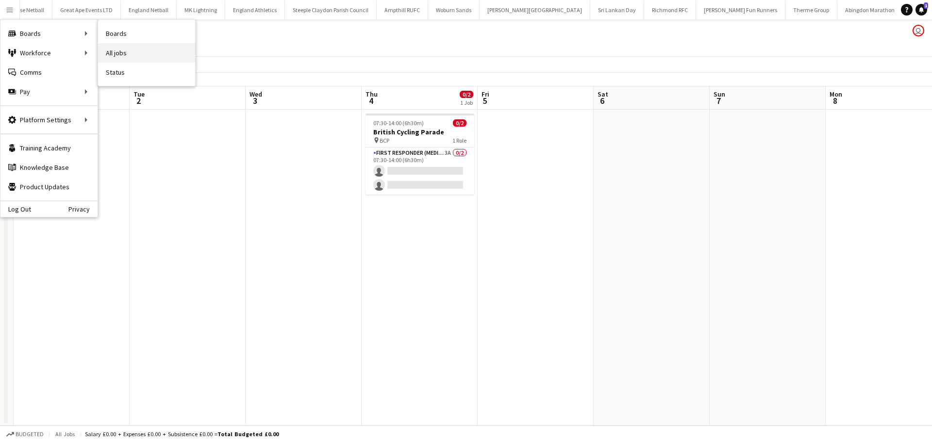
click at [119, 52] on link "All jobs" at bounding box center [146, 52] width 97 height 19
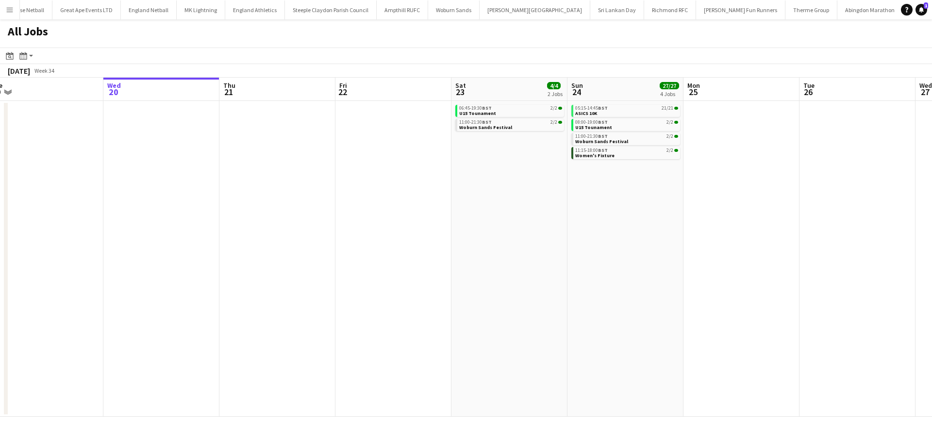
drag, startPoint x: 574, startPoint y: 201, endPoint x: 231, endPoint y: 214, distance: 343.4
click at [127, 214] on app-calendar-viewport "Sun 17 5/5 3 Jobs Mon 18 Tue 19 Wed 20 Thu 21 Fri 22 Sat 23 4/4 2 Jobs Sun 24 2…" at bounding box center [466, 247] width 932 height 339
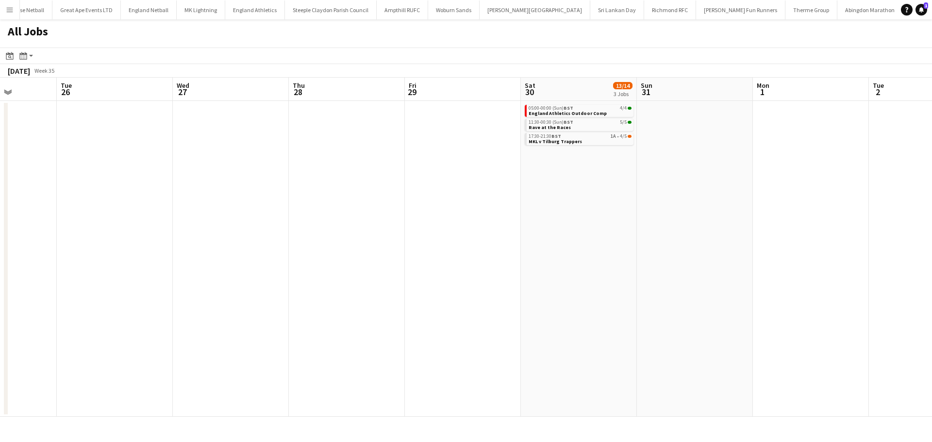
drag, startPoint x: 322, startPoint y: 221, endPoint x: 132, endPoint y: 217, distance: 189.8
click at [117, 221] on app-calendar-viewport "Fri 22 Sat 23 4/4 2 Jobs Sun 24 27/27 4 Jobs Mon 25 Tue 26 Wed 27 Thu 28 Fri 29…" at bounding box center [466, 247] width 932 height 339
